Goal: Navigation & Orientation: Find specific page/section

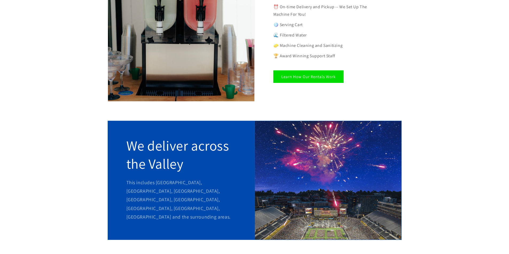
scroll to position [347, 0]
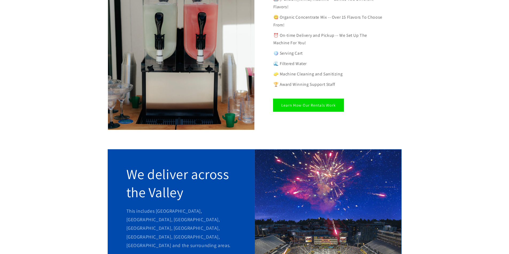
click at [313, 99] on link "Learn How Our Rentals Work" at bounding box center [308, 105] width 70 height 13
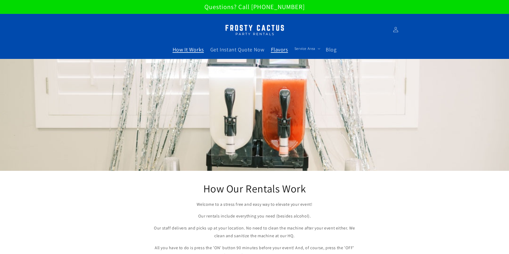
click at [279, 48] on span "Flavors" at bounding box center [279, 49] width 17 height 7
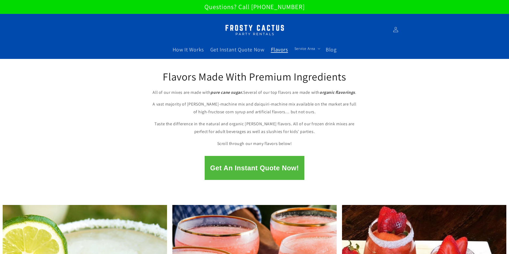
click at [260, 168] on button "Get An Instant Quote Now!" at bounding box center [253, 168] width 99 height 24
